Goal: Transaction & Acquisition: Purchase product/service

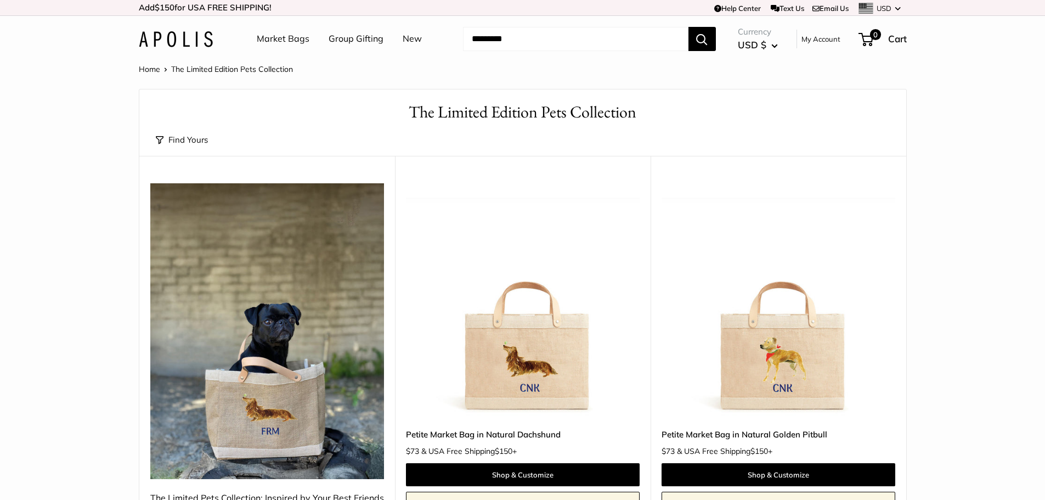
click at [295, 38] on link "Market Bags" at bounding box center [283, 39] width 53 height 16
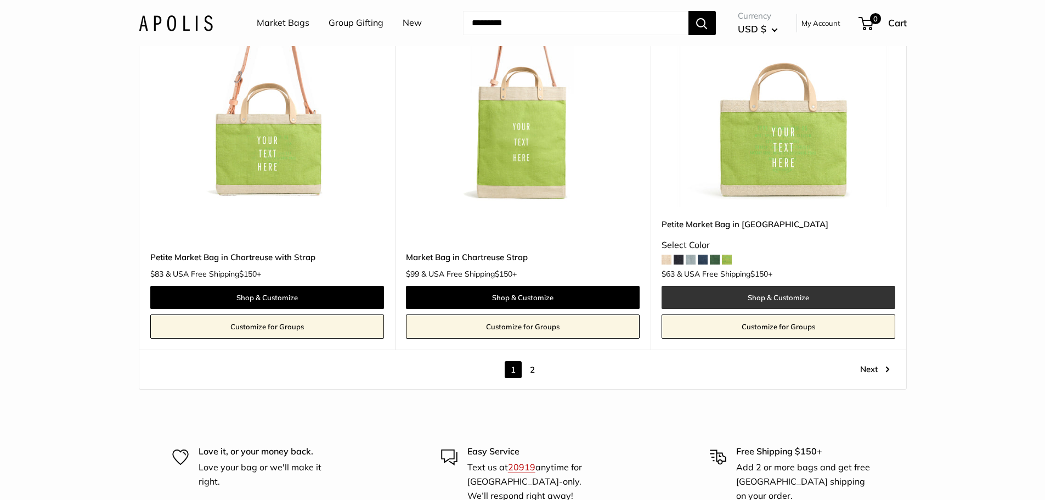
scroll to position [6276, 0]
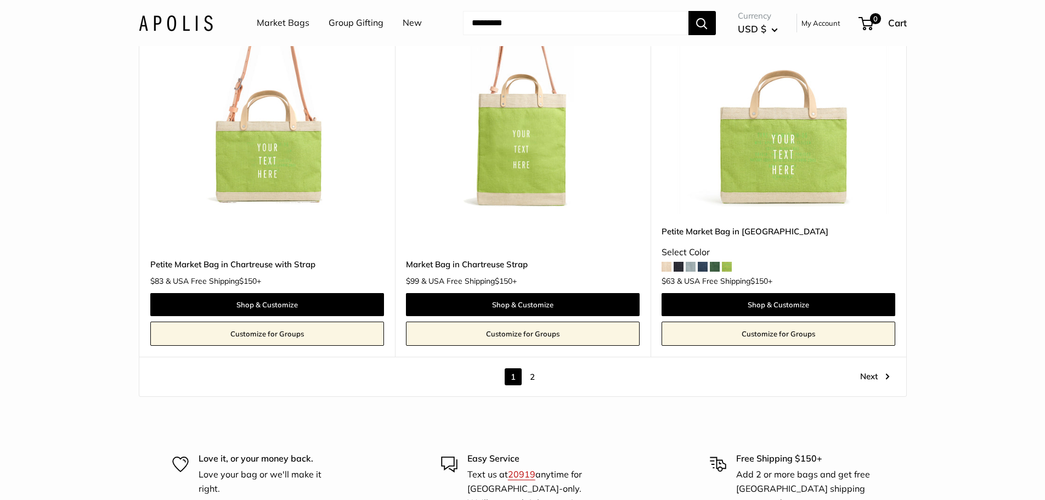
click at [530, 368] on link "2" at bounding box center [532, 376] width 17 height 17
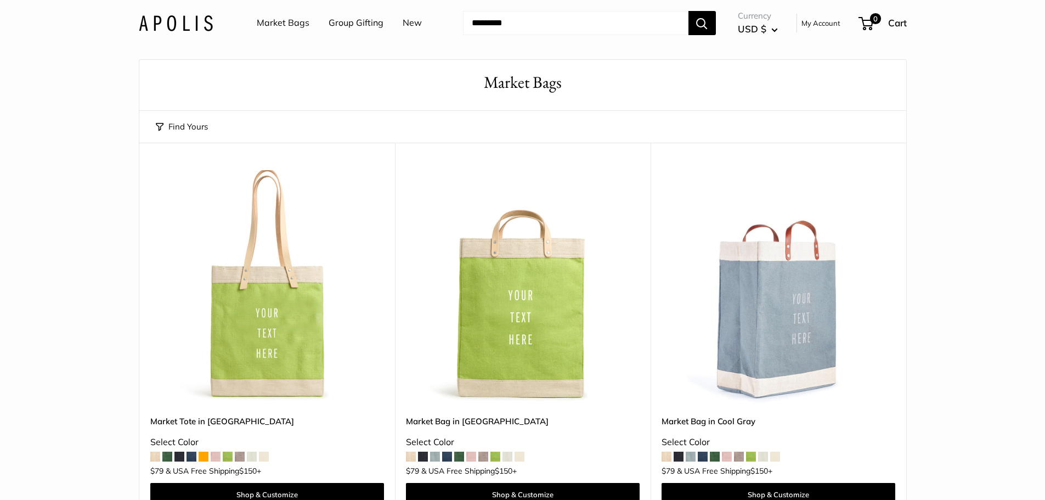
scroll to position [29, 0]
click at [169, 25] on img at bounding box center [176, 23] width 74 height 16
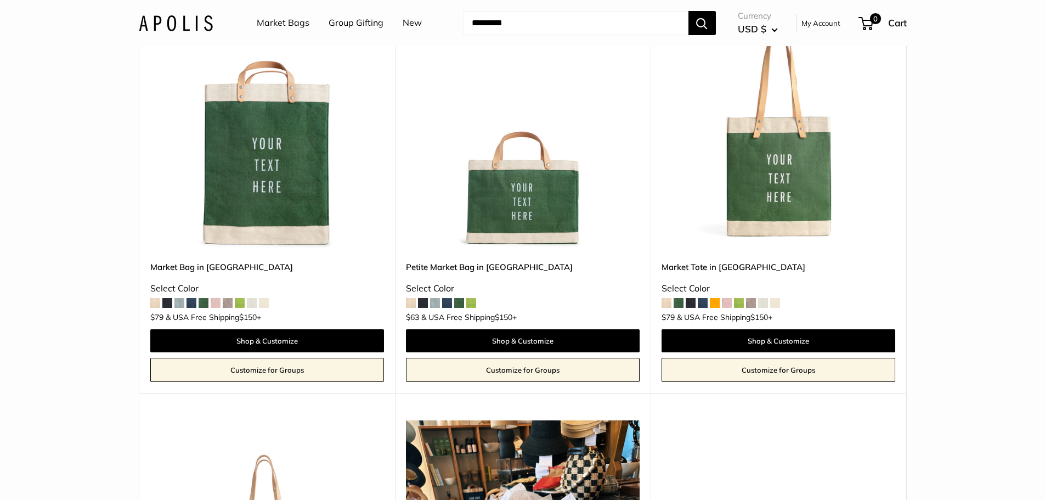
scroll to position [3401, 0]
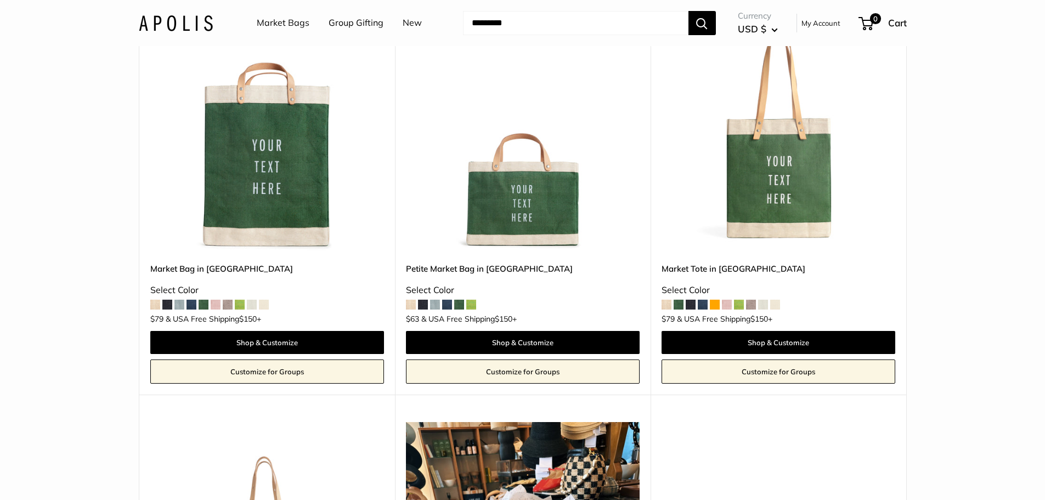
click at [750, 300] on span at bounding box center [751, 305] width 10 height 10
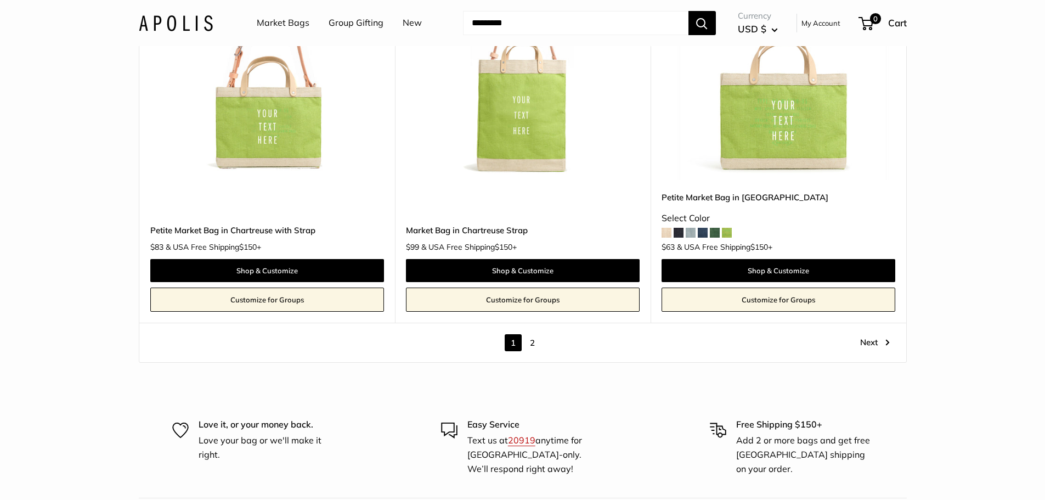
scroll to position [6309, 0]
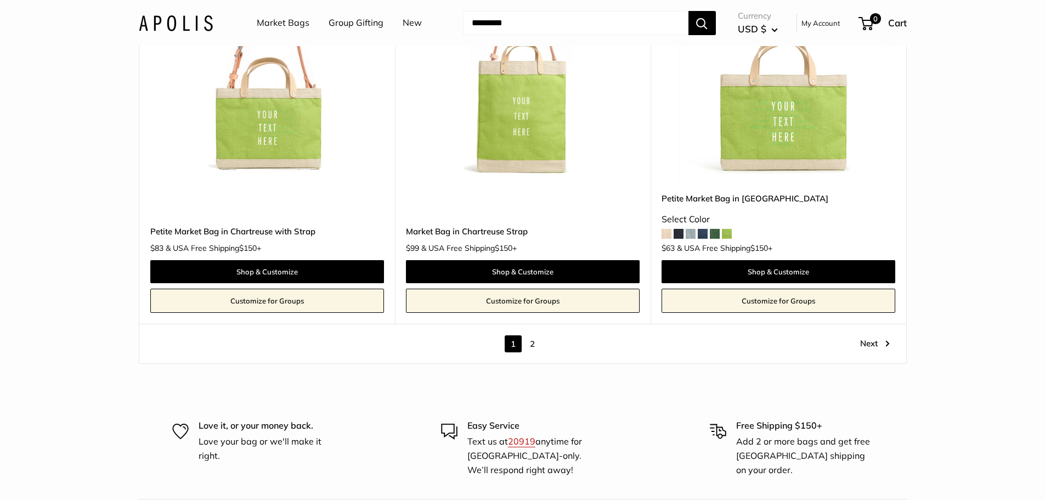
click at [880, 335] on link "Next" at bounding box center [875, 343] width 30 height 17
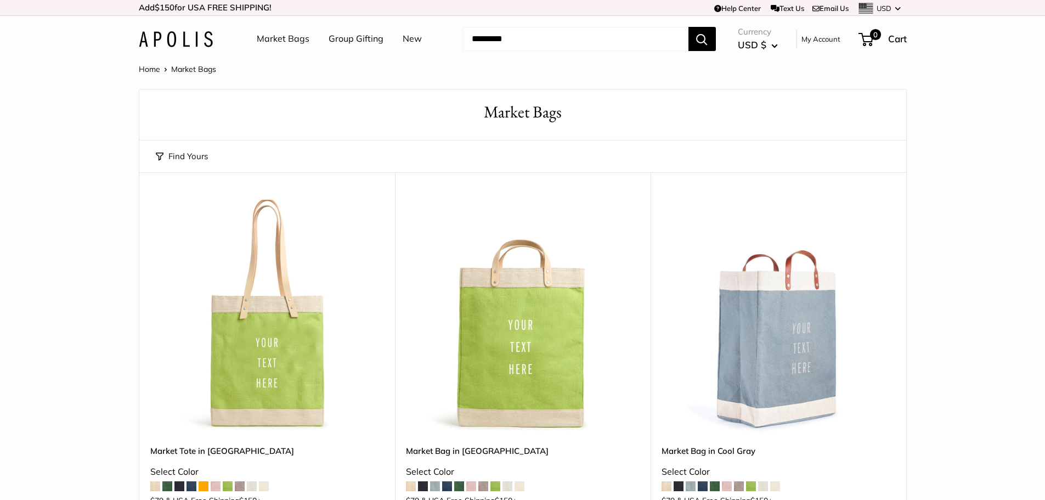
click at [166, 39] on img at bounding box center [176, 39] width 74 height 16
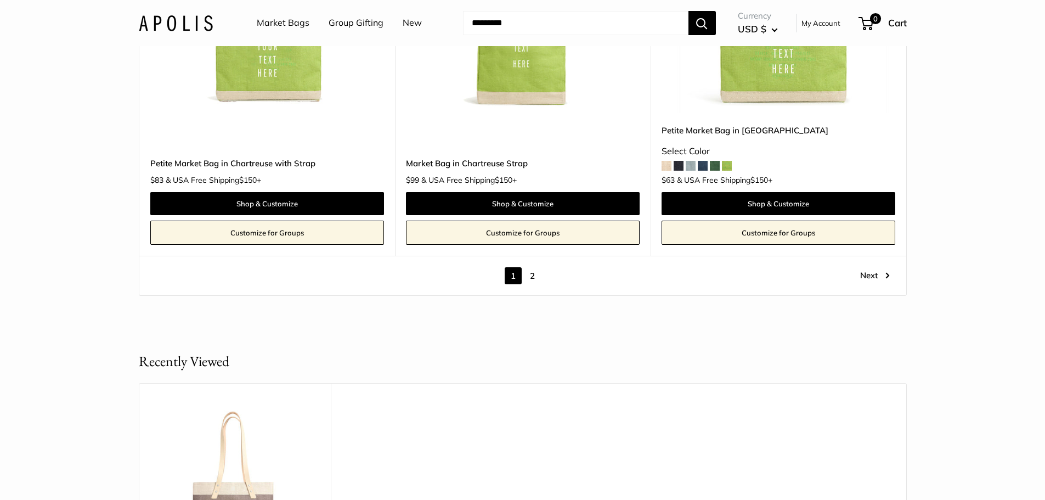
scroll to position [6364, 0]
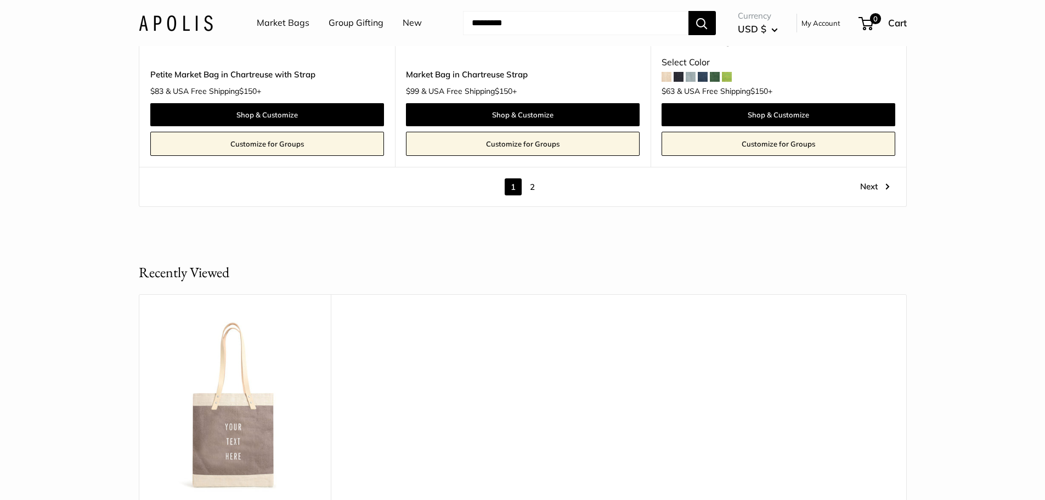
scroll to position [6309, 0]
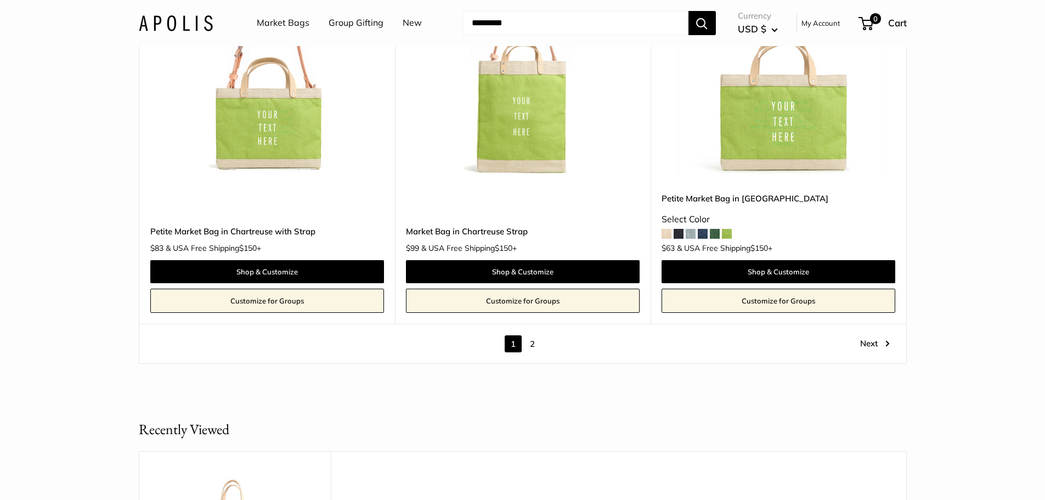
click at [531, 335] on link "2" at bounding box center [532, 343] width 17 height 17
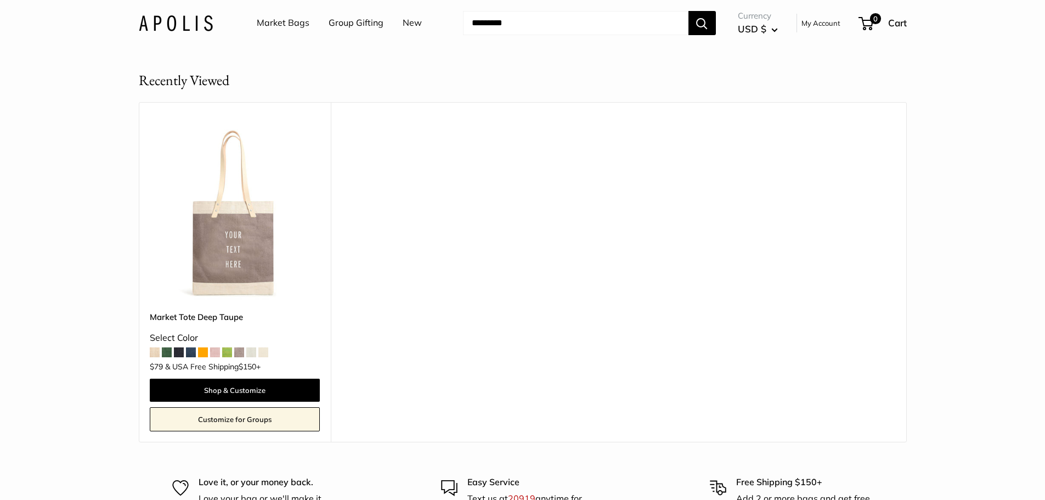
scroll to position [1401, 0]
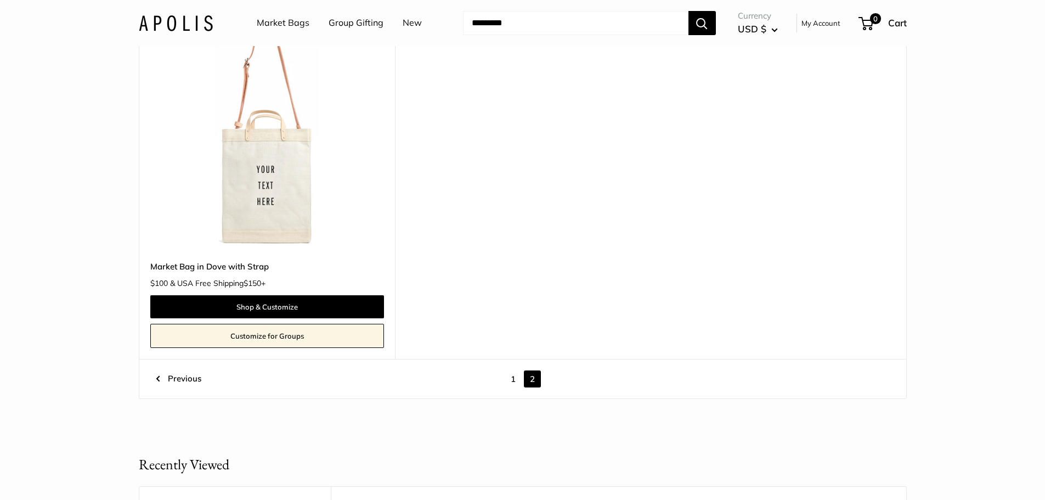
click at [174, 26] on img at bounding box center [176, 23] width 74 height 16
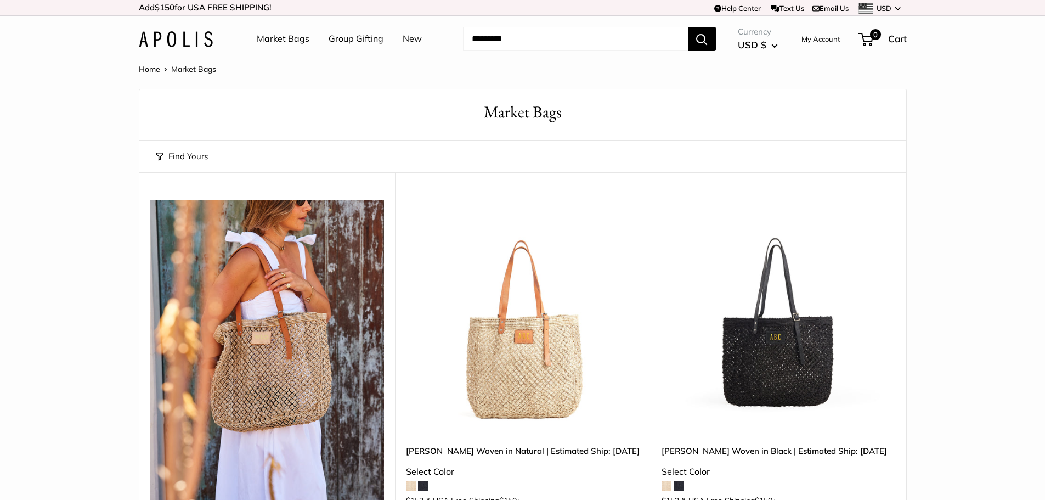
click at [285, 38] on link "Market Bags" at bounding box center [283, 39] width 53 height 16
click at [414, 35] on link "New" at bounding box center [412, 39] width 19 height 16
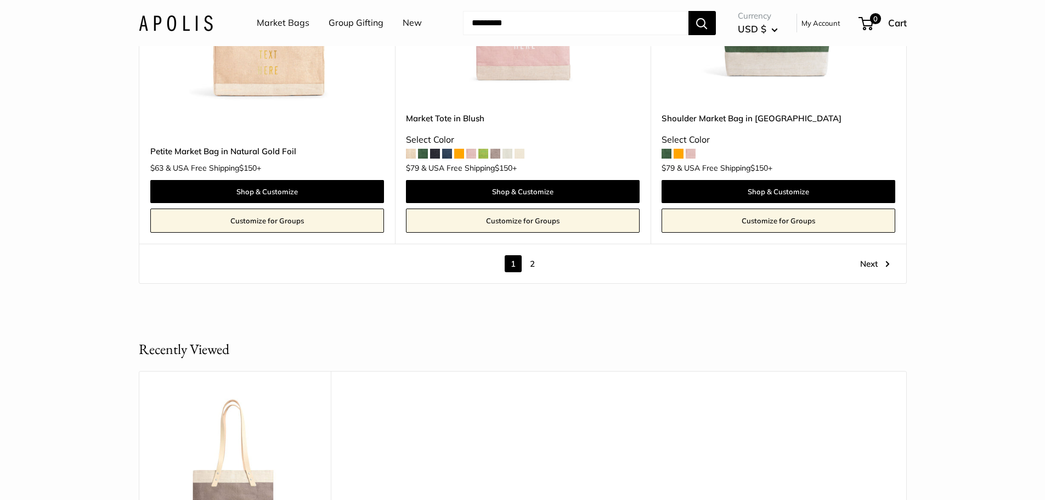
scroll to position [6199, 0]
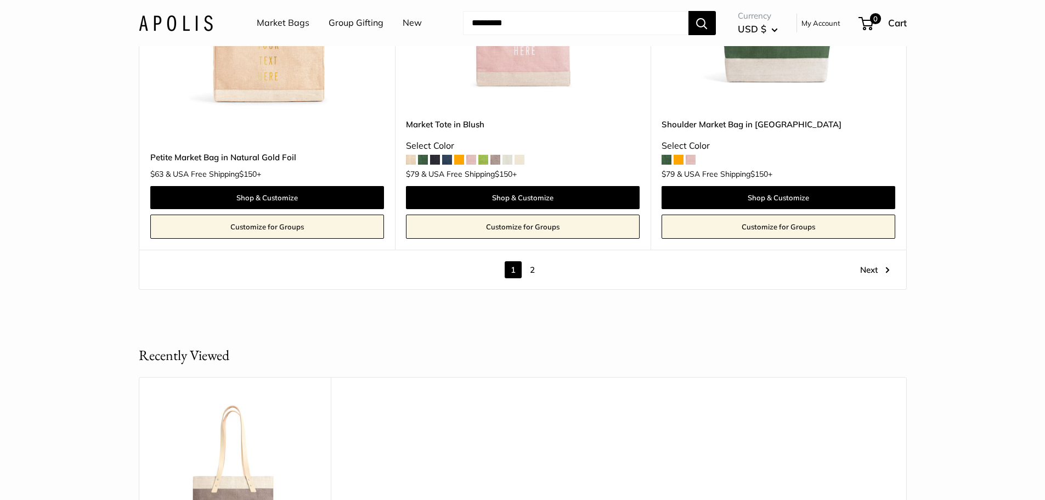
click at [534, 268] on link "2" at bounding box center [532, 269] width 17 height 17
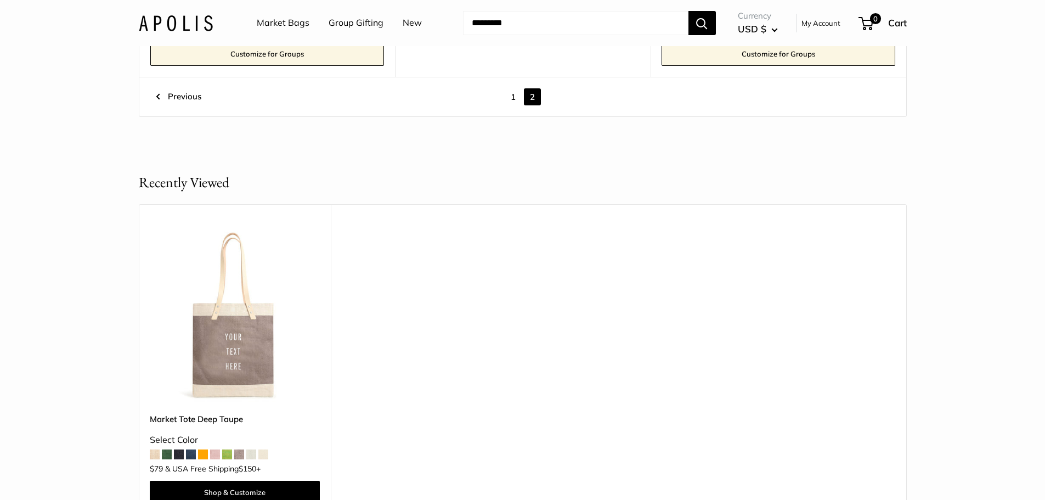
scroll to position [1510, 0]
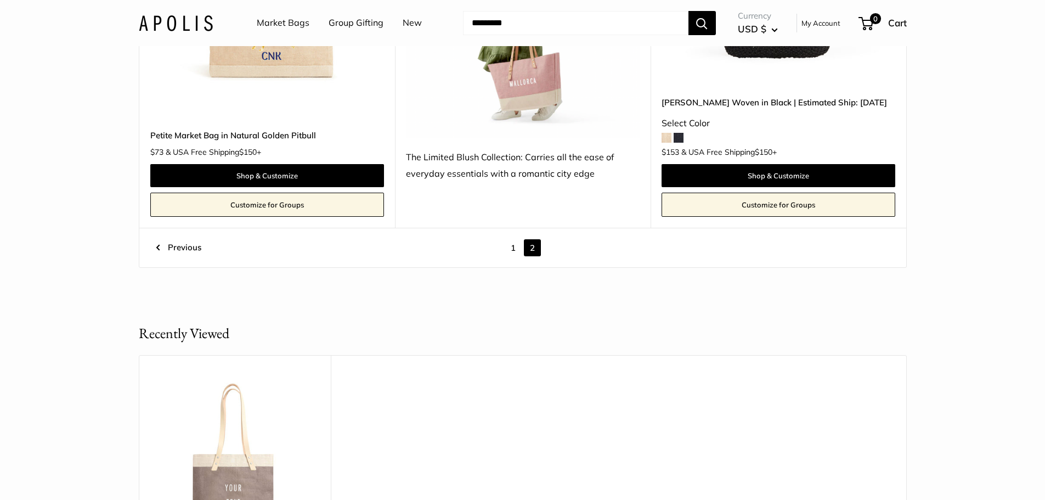
click at [508, 239] on link "1" at bounding box center [513, 247] width 17 height 17
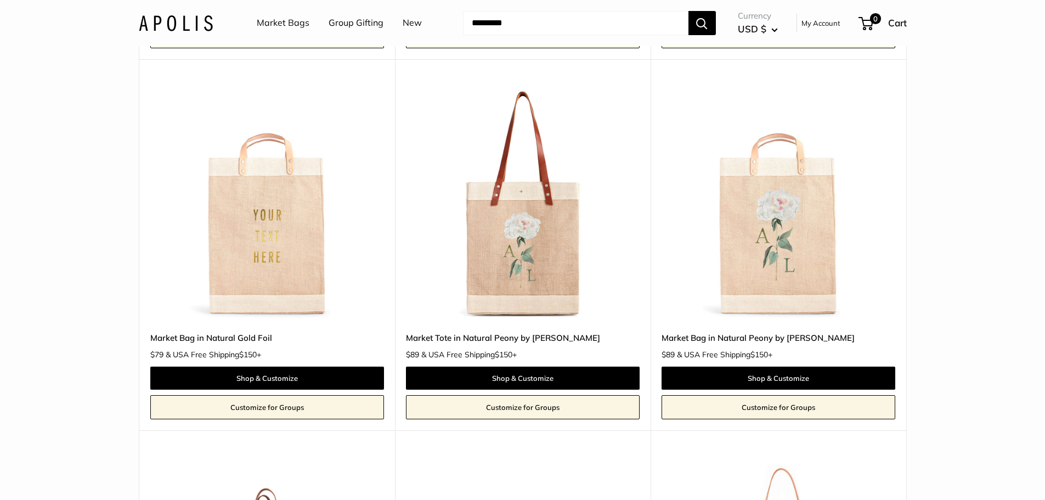
scroll to position [4034, 0]
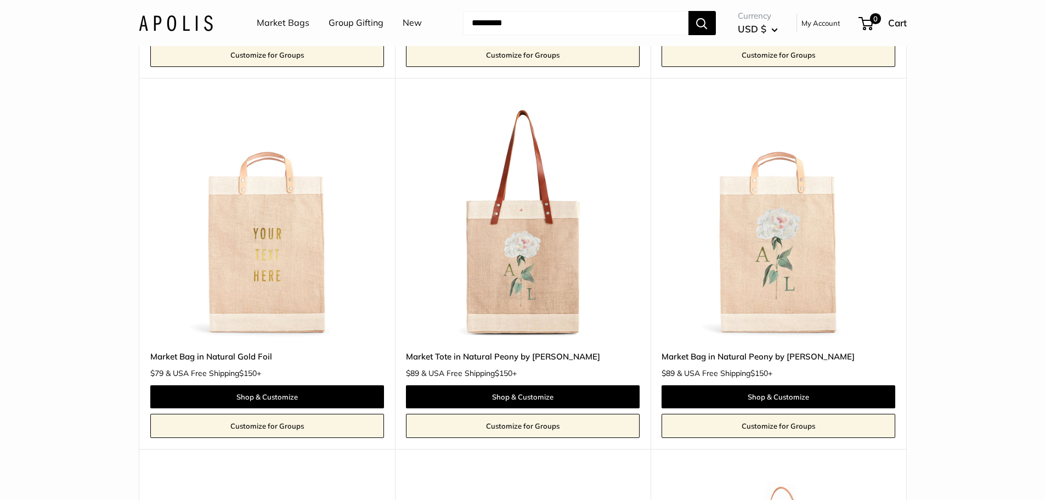
click at [501, 354] on link "Market Tote in Natural Peony by [PERSON_NAME]" at bounding box center [523, 356] width 234 height 13
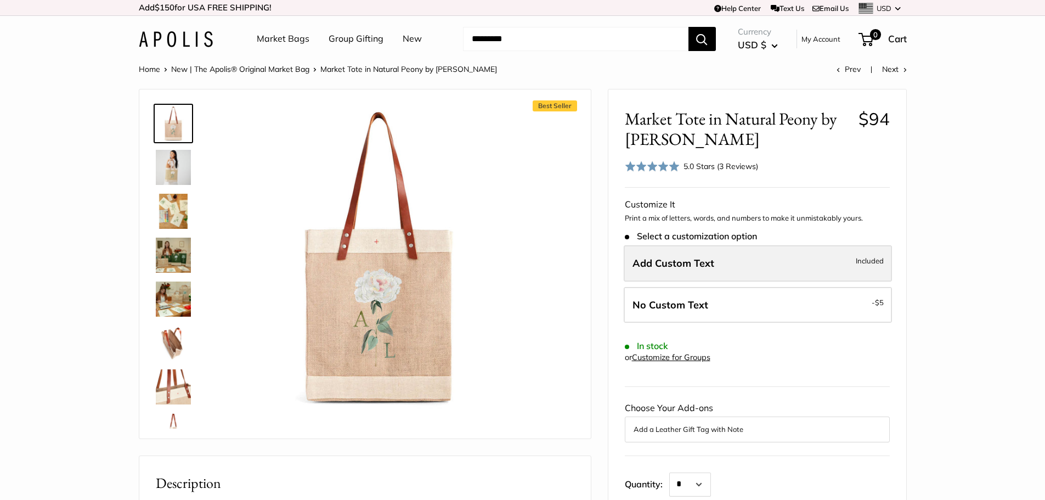
click at [704, 261] on span "Add Custom Text" at bounding box center [674, 263] width 82 height 13
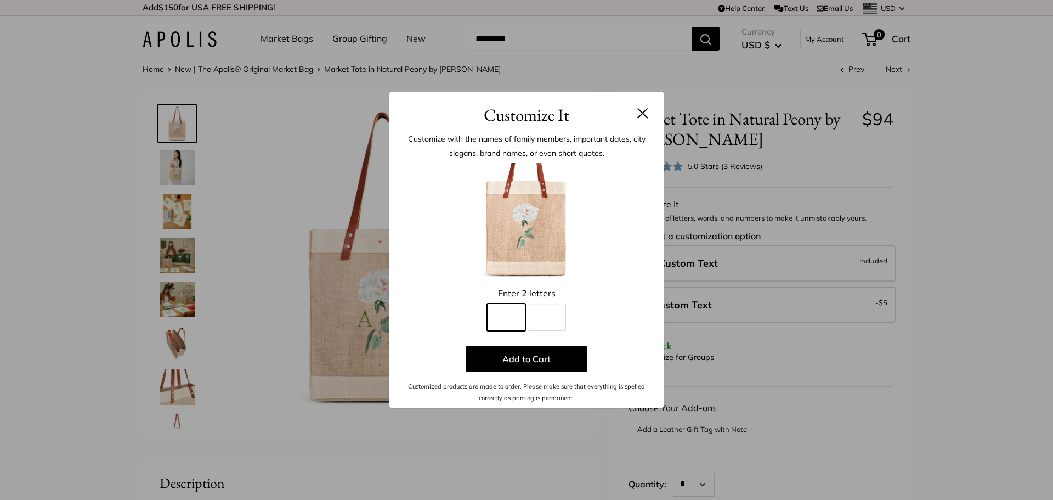
click at [509, 319] on input "Line 1" at bounding box center [506, 316] width 38 height 27
type input "*"
click at [640, 112] on button at bounding box center [642, 113] width 11 height 11
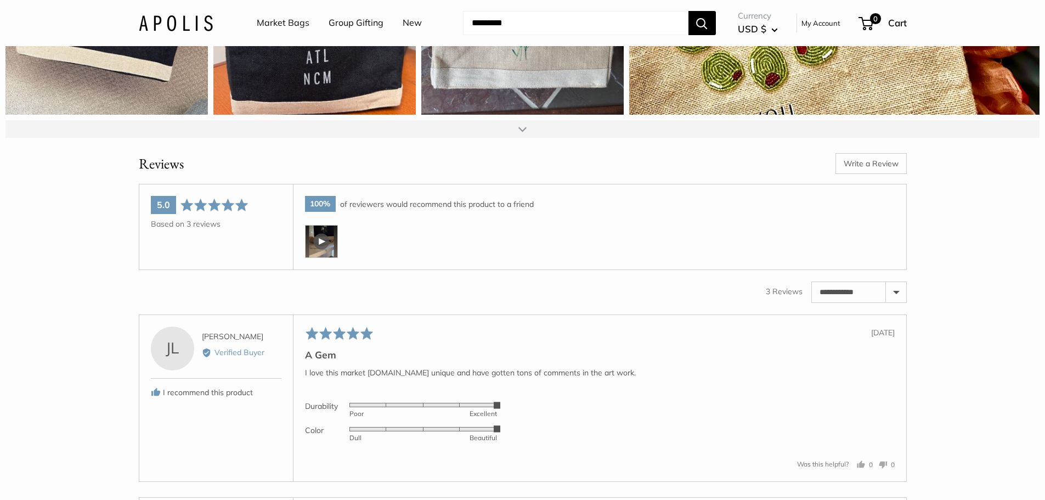
scroll to position [1701, 0]
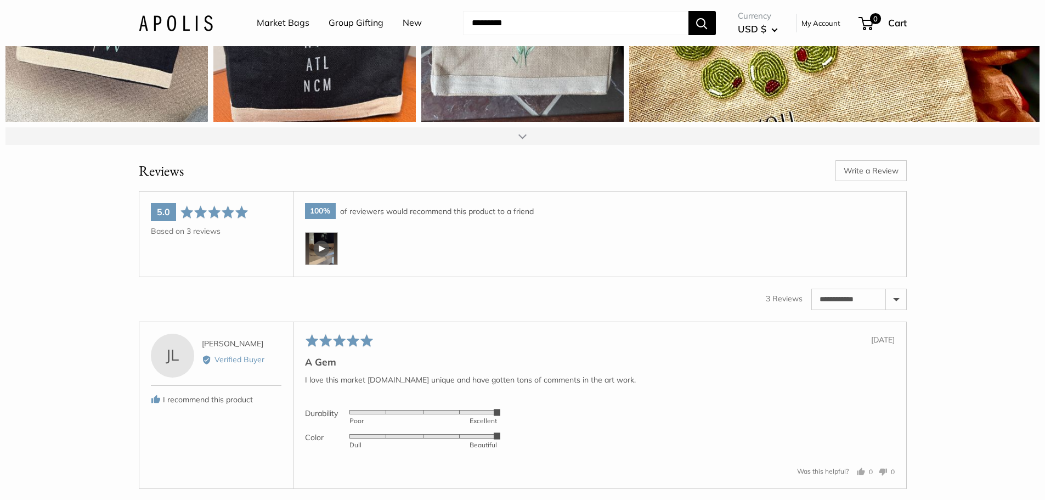
click at [312, 262] on div at bounding box center [321, 248] width 33 height 33
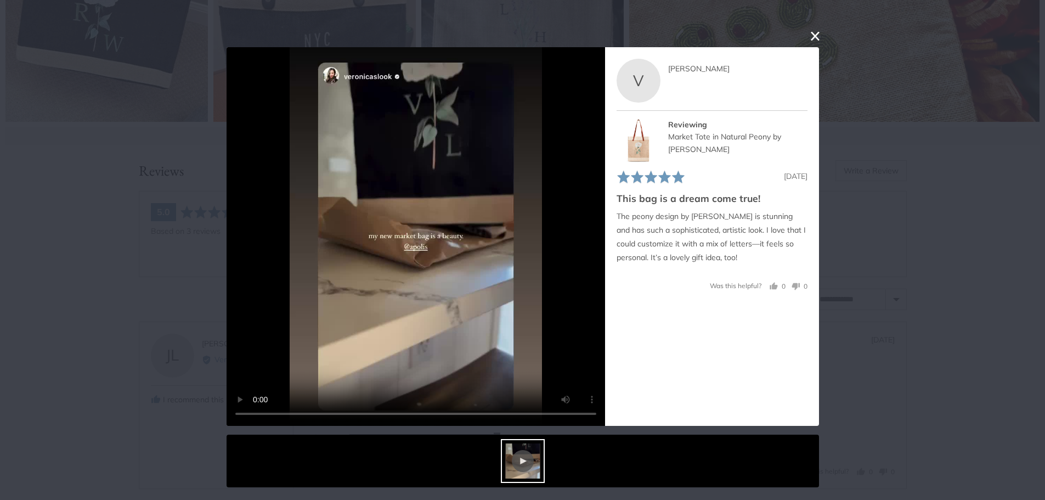
click at [816, 32] on button "close this modal window" at bounding box center [815, 35] width 13 height 13
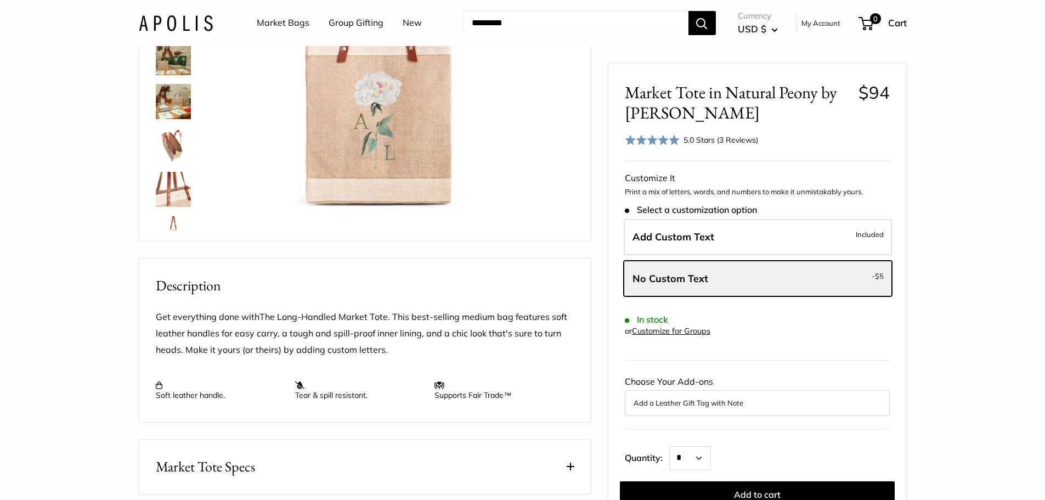
scroll to position [0, 0]
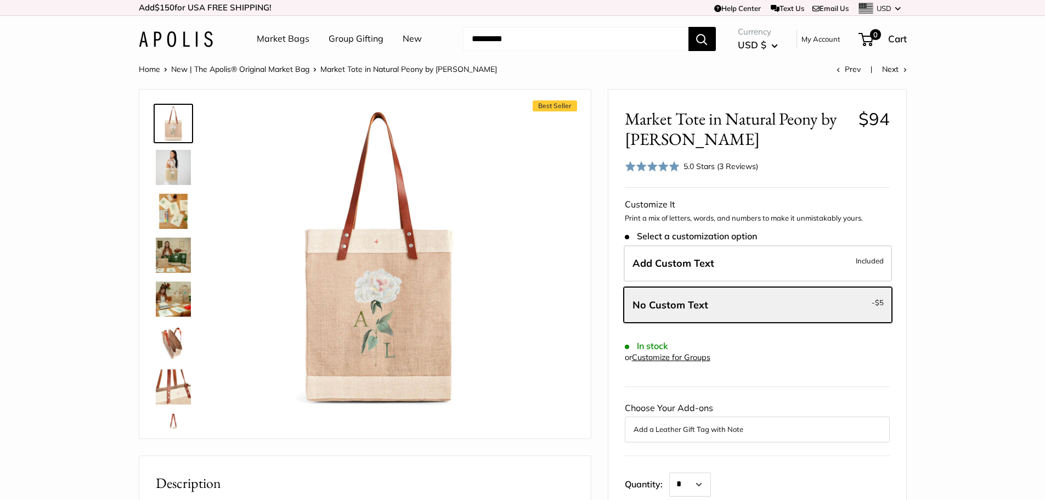
click at [259, 68] on link "New | The Apolis® Original Market Bag" at bounding box center [240, 69] width 138 height 10
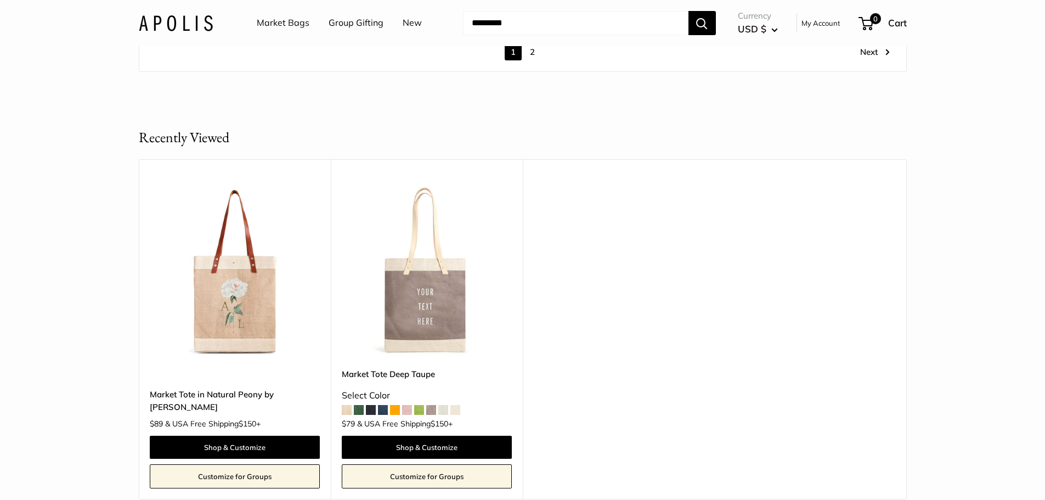
scroll to position [6419, 0]
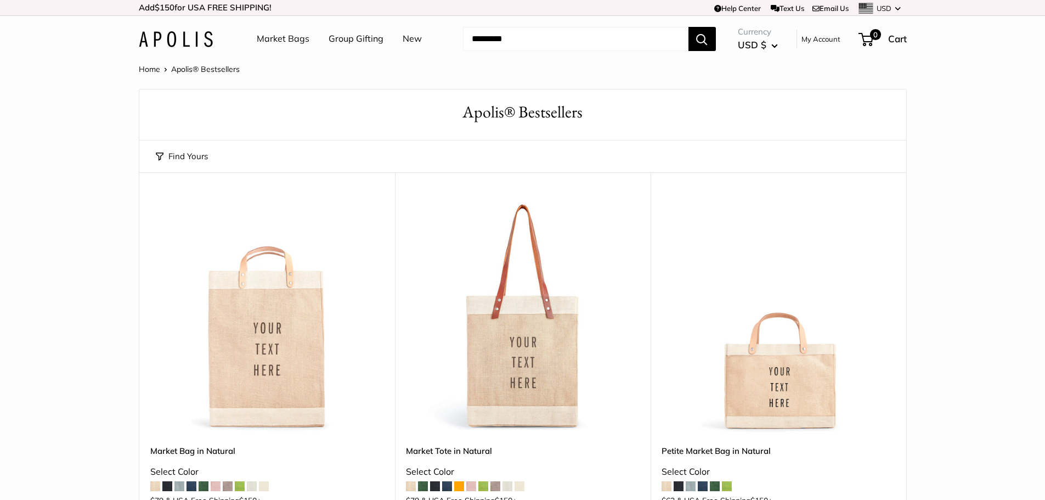
click at [187, 44] on img at bounding box center [176, 39] width 74 height 16
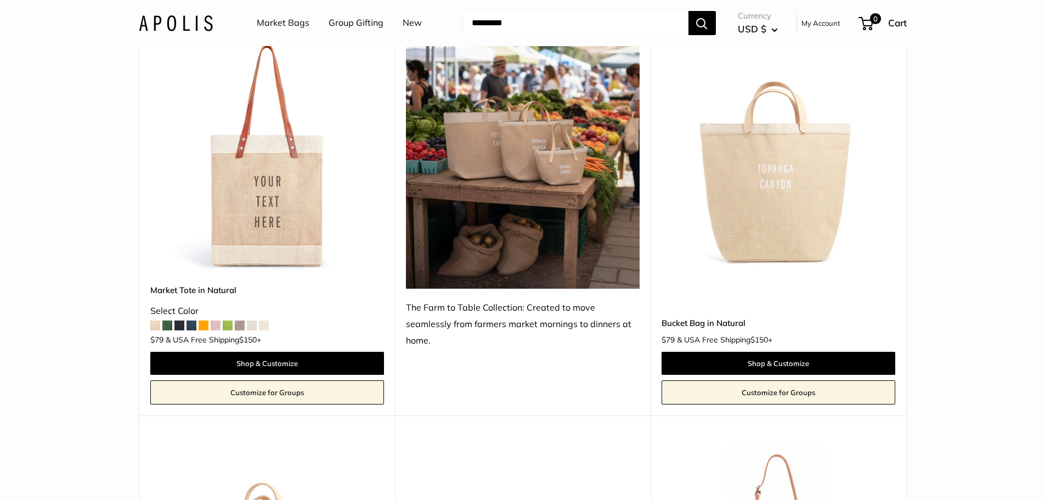
scroll to position [1042, 0]
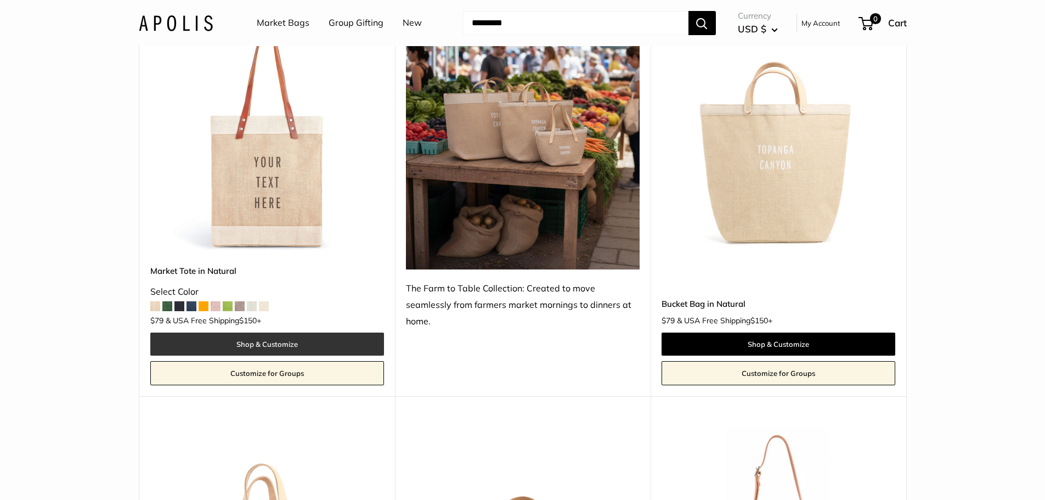
click at [274, 332] on link "Shop & Customize" at bounding box center [267, 343] width 234 height 23
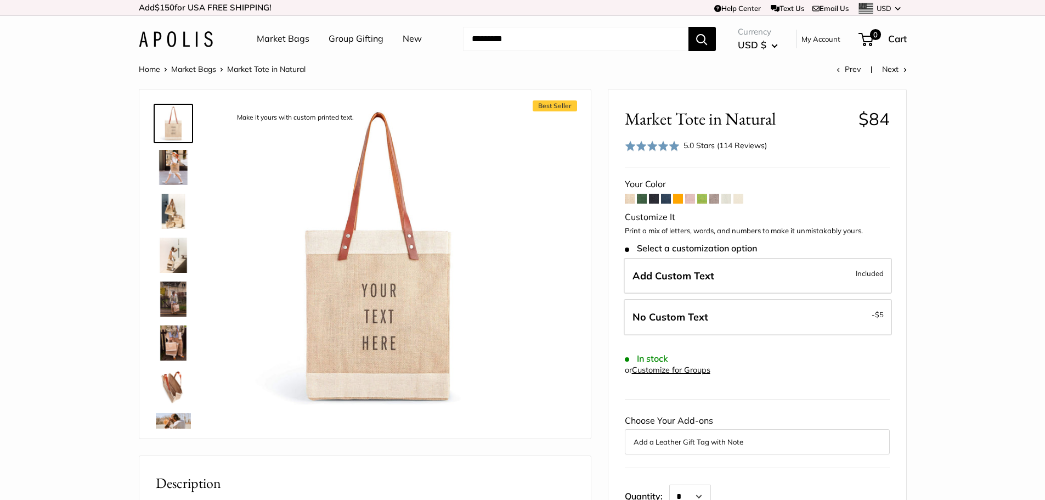
click at [626, 199] on span at bounding box center [630, 199] width 10 height 10
click at [642, 201] on span at bounding box center [642, 199] width 10 height 10
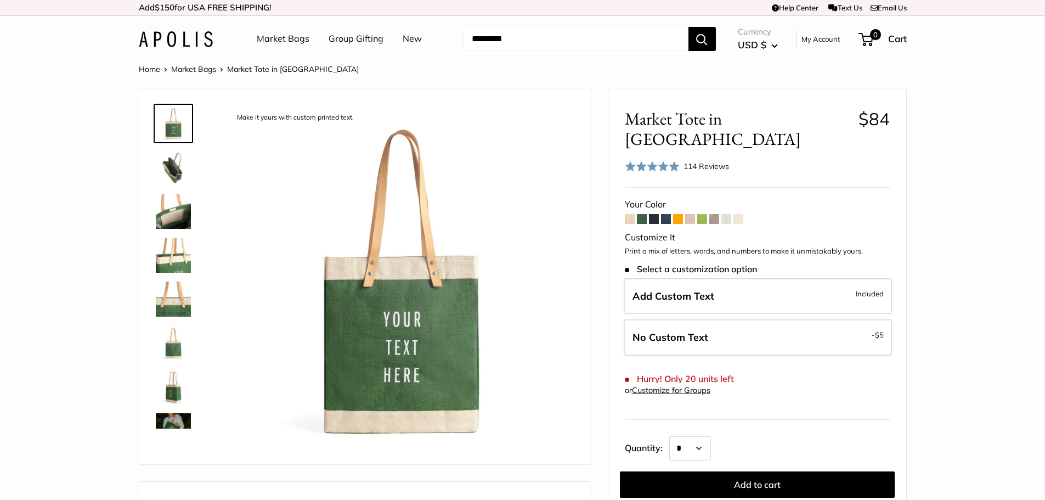
click at [656, 214] on span at bounding box center [654, 219] width 10 height 10
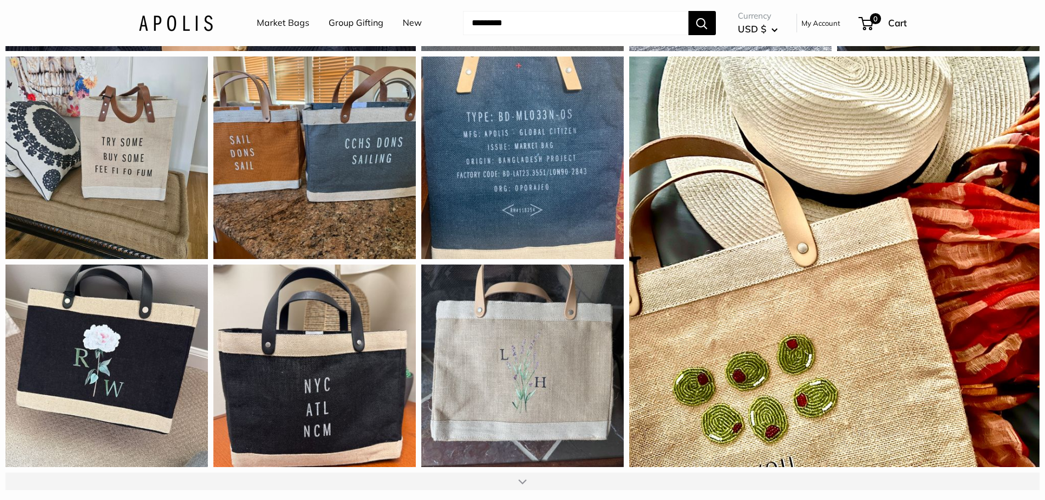
scroll to position [1262, 0]
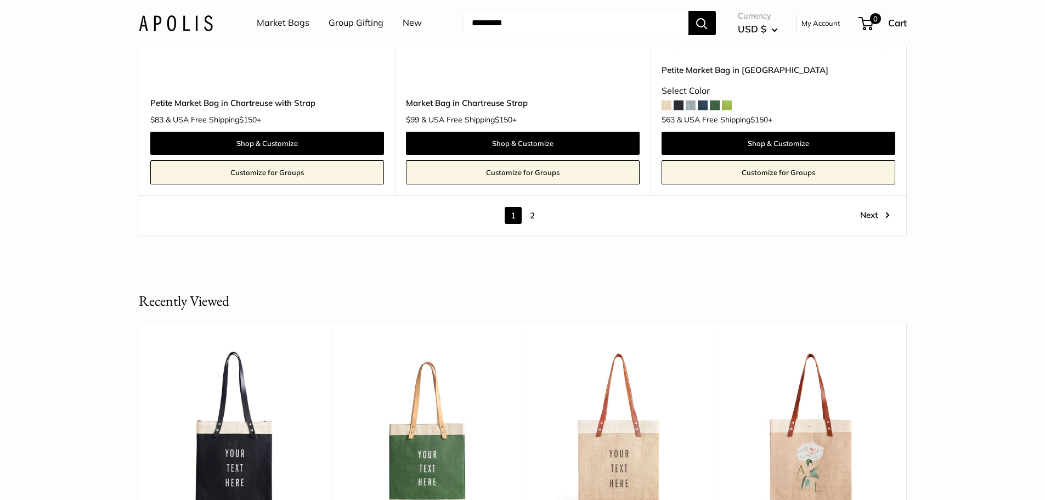
scroll to position [6419, 0]
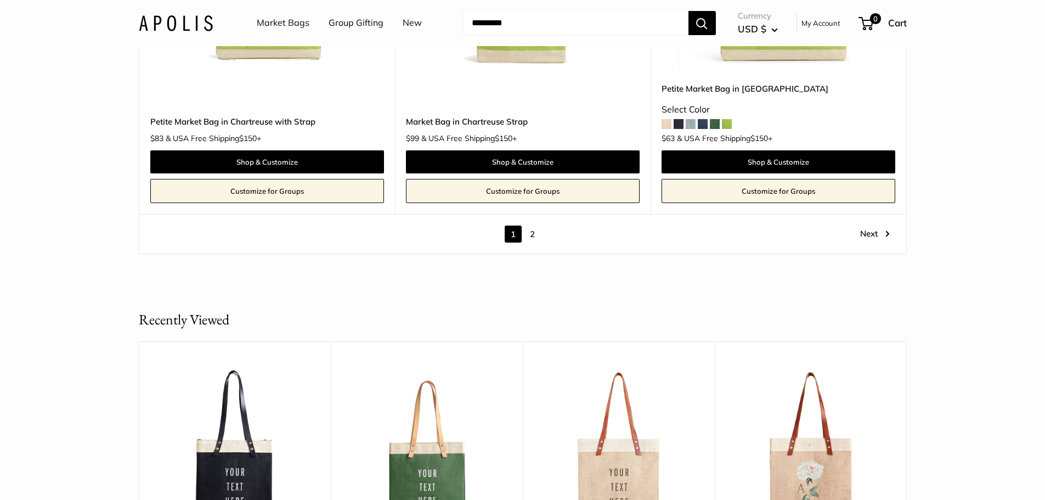
click at [532, 225] on link "2" at bounding box center [532, 233] width 17 height 17
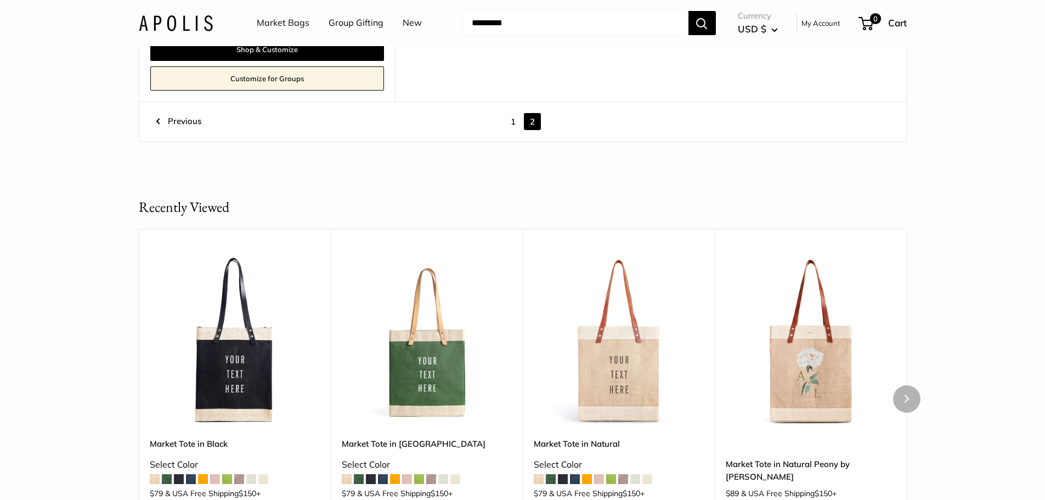
scroll to position [1675, 0]
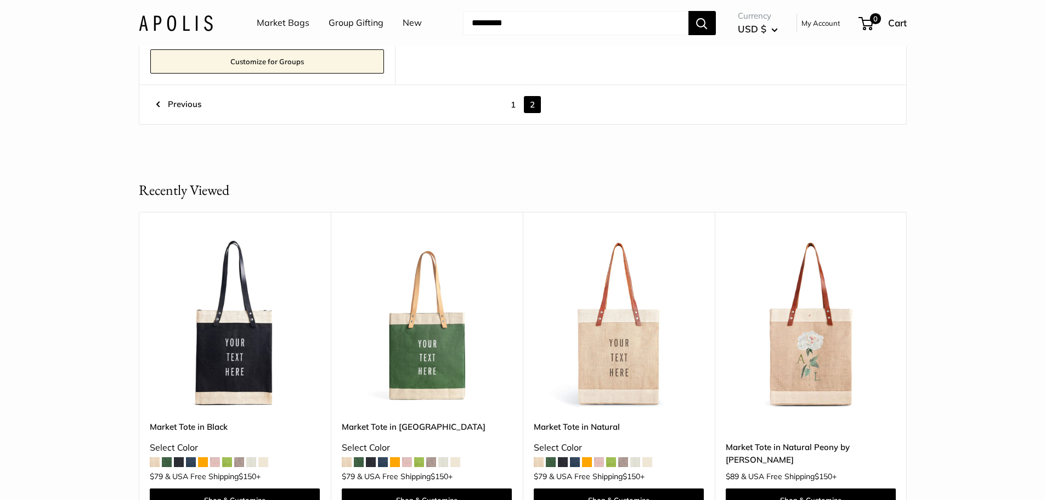
click at [353, 23] on link "Group Gifting" at bounding box center [356, 23] width 55 height 16
click at [409, 20] on link "New" at bounding box center [412, 23] width 19 height 16
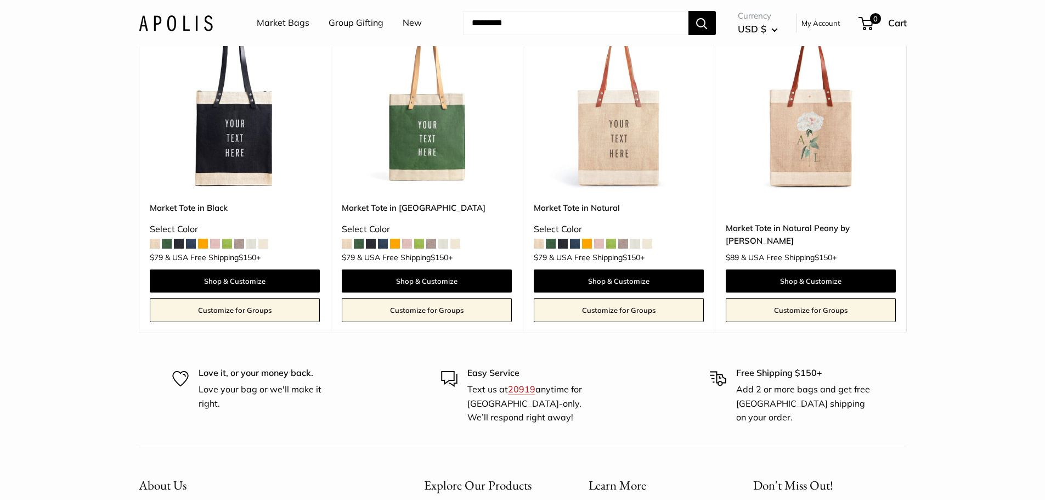
scroll to position [6309, 0]
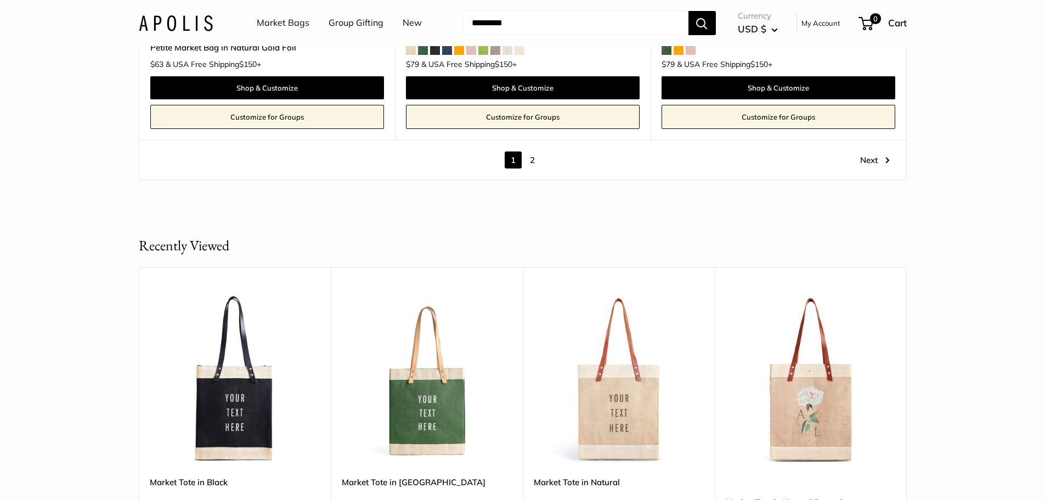
click at [535, 159] on link "2" at bounding box center [532, 159] width 17 height 17
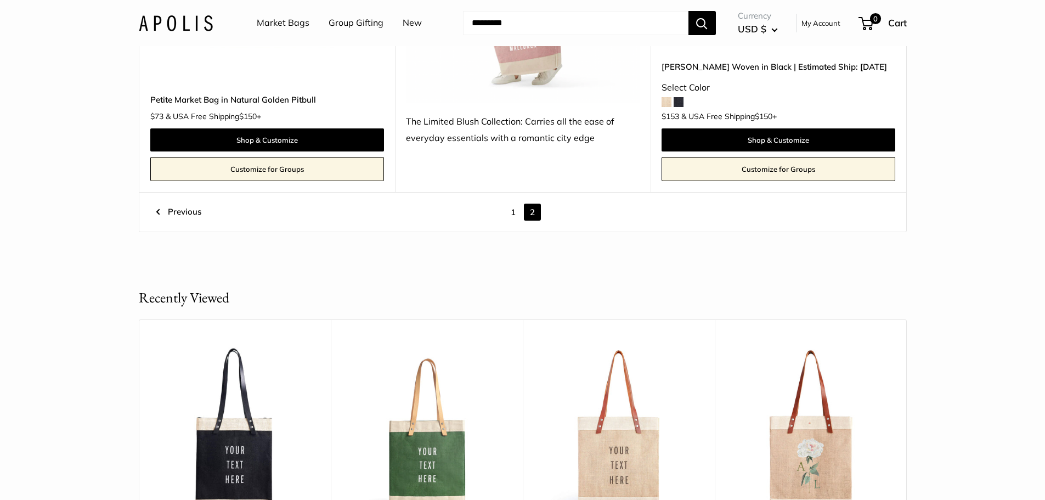
scroll to position [1565, 0]
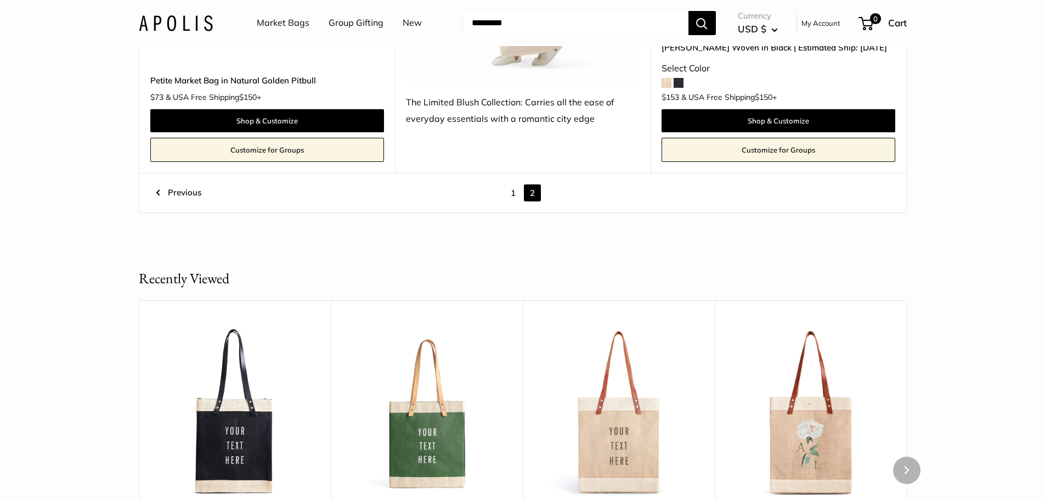
click at [0, 0] on img at bounding box center [0, 0] width 0 height 0
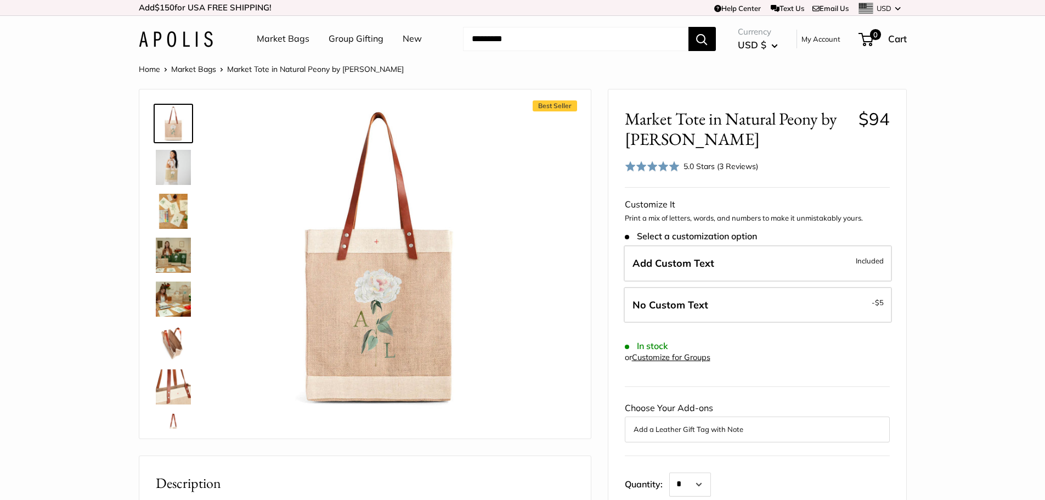
click at [170, 163] on img at bounding box center [173, 167] width 35 height 35
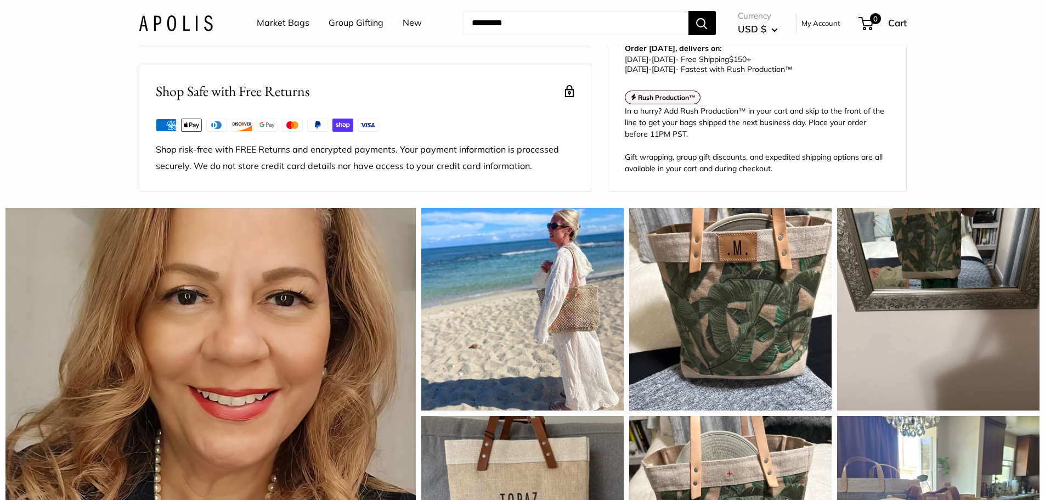
scroll to position [603, 0]
